Goal: Transaction & Acquisition: Subscribe to service/newsletter

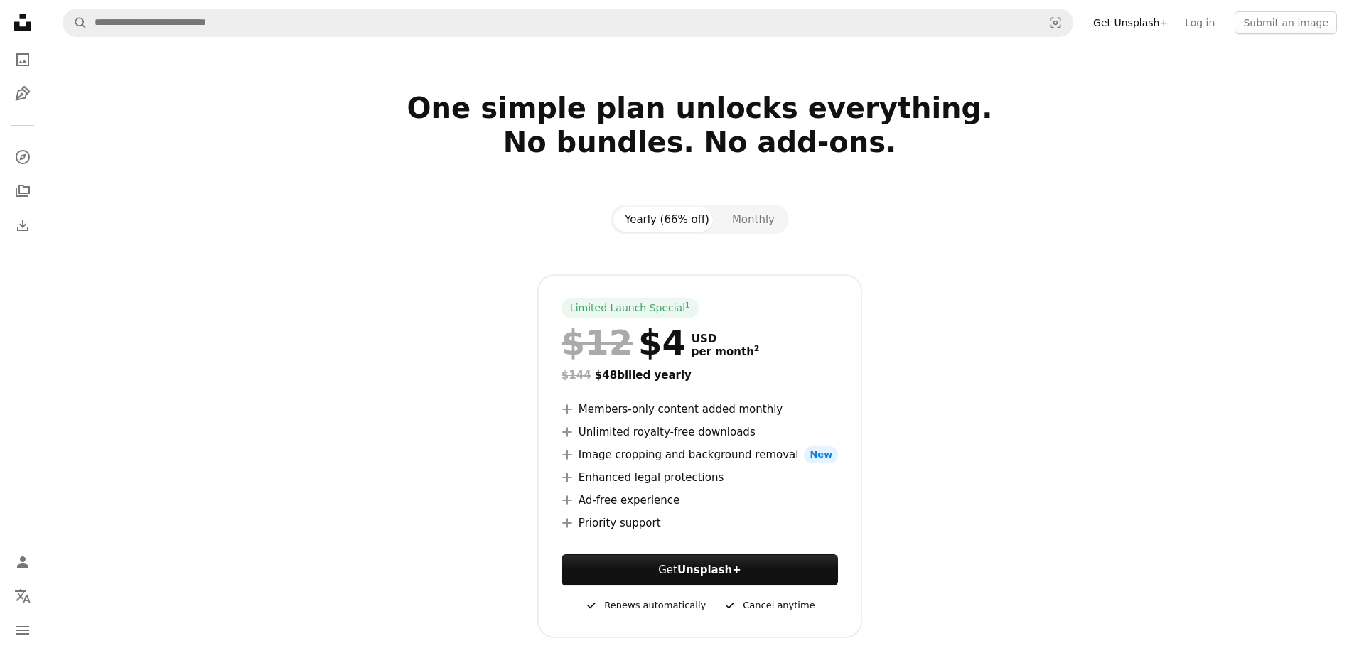
click at [804, 453] on span "New" at bounding box center [821, 454] width 34 height 17
click at [799, 485] on li "A plus sign Enhanced legal protections" at bounding box center [700, 477] width 276 height 17
click at [570, 456] on icon at bounding box center [566, 454] width 9 height 9
click at [572, 475] on icon "A plus sign" at bounding box center [567, 477] width 11 height 11
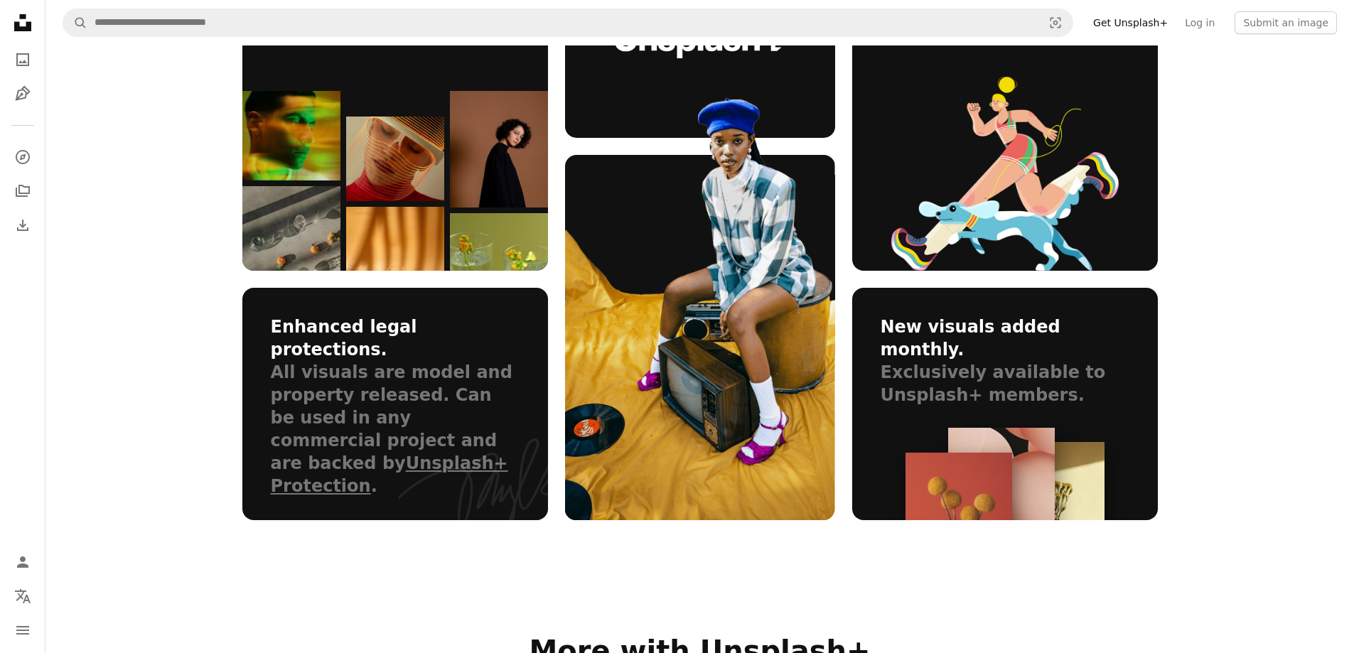
scroll to position [1066, 0]
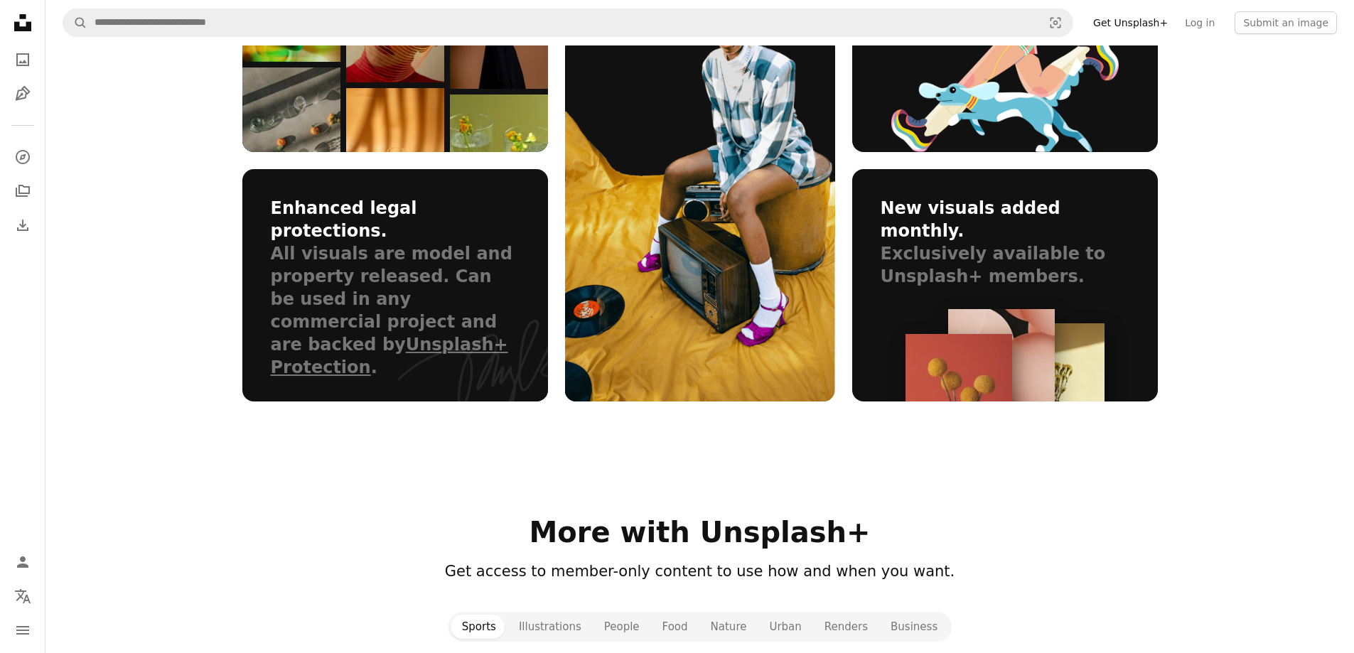
click at [1064, 566] on header "Get access to member-only content to use how and when you want." at bounding box center [699, 572] width 915 height 23
